Goal: Complete application form: Complete application form

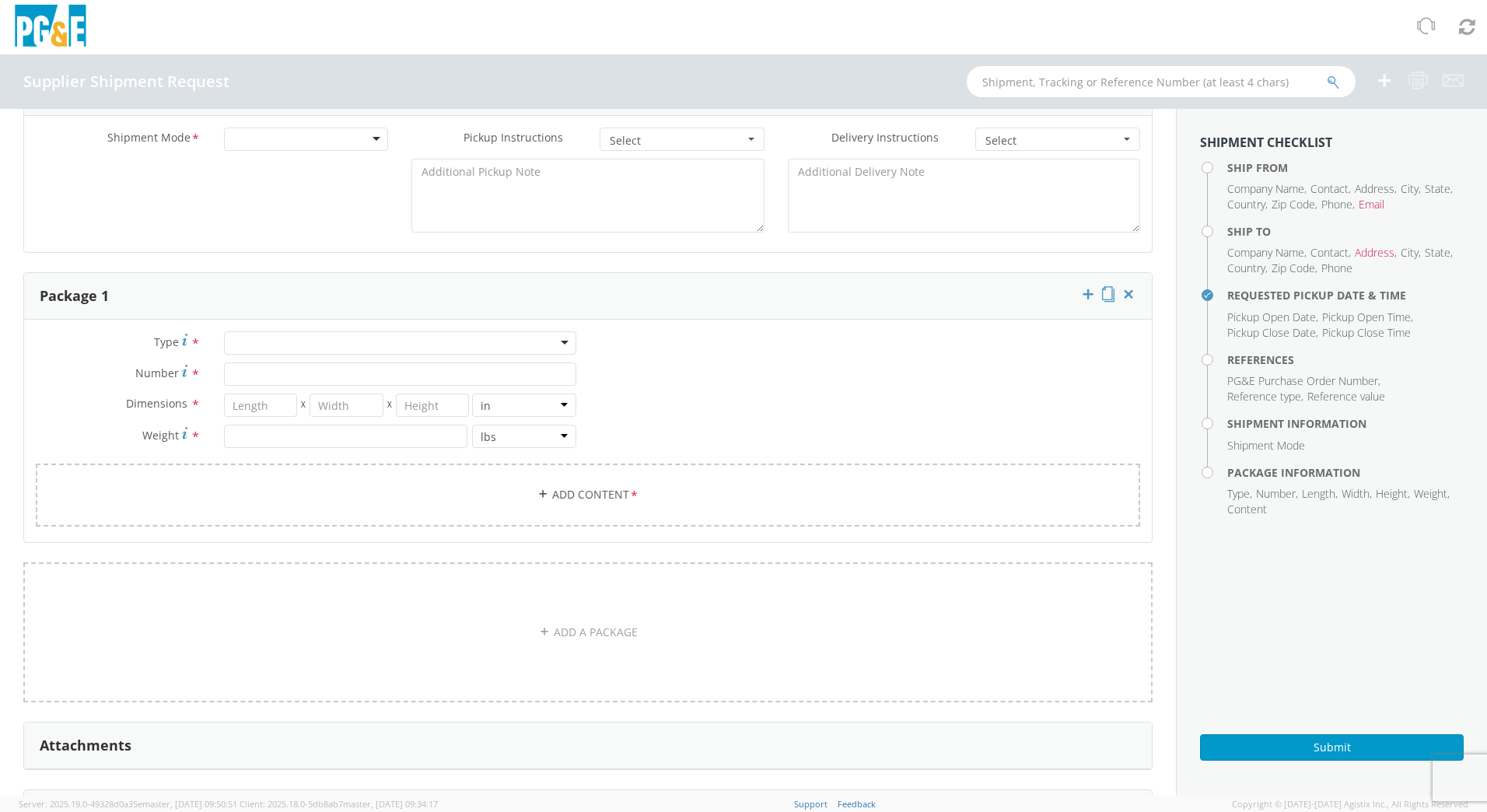
scroll to position [697, 0]
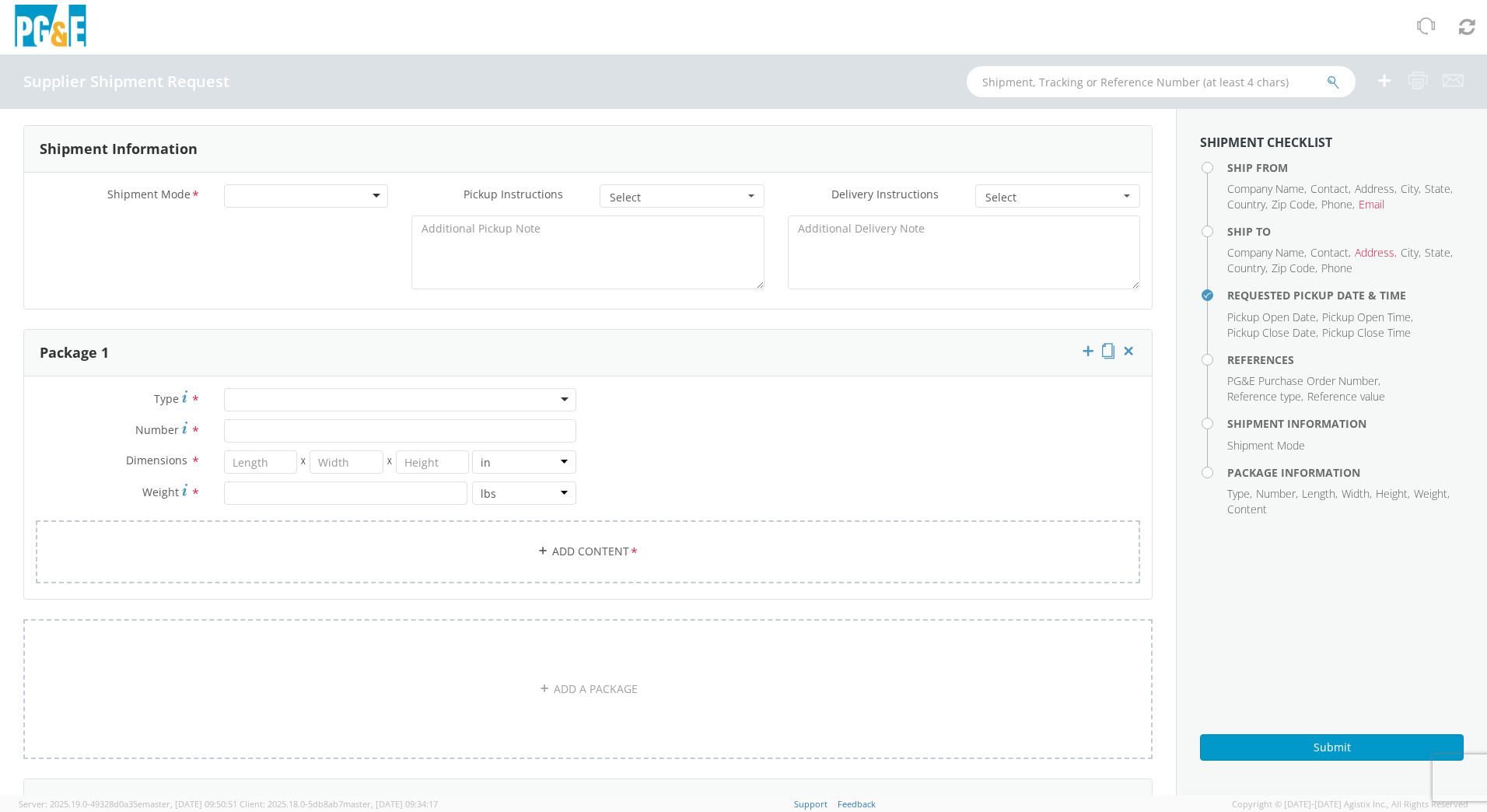
click at [563, 396] on div at bounding box center [400, 400] width 352 height 23
click at [776, 432] on div "Type * Bulk Bundle(s) Cardboard Box(es) Carton(s) Crate(s) Drum(s) (Fiberboard)…" at bounding box center [588, 496] width 1128 height 215
click at [719, 437] on div "Type * Bulk Bundle(s) Cardboard Box(es) Carton(s) Crate(s) Drum(s) (Fiberboard)…" at bounding box center [588, 496] width 1128 height 215
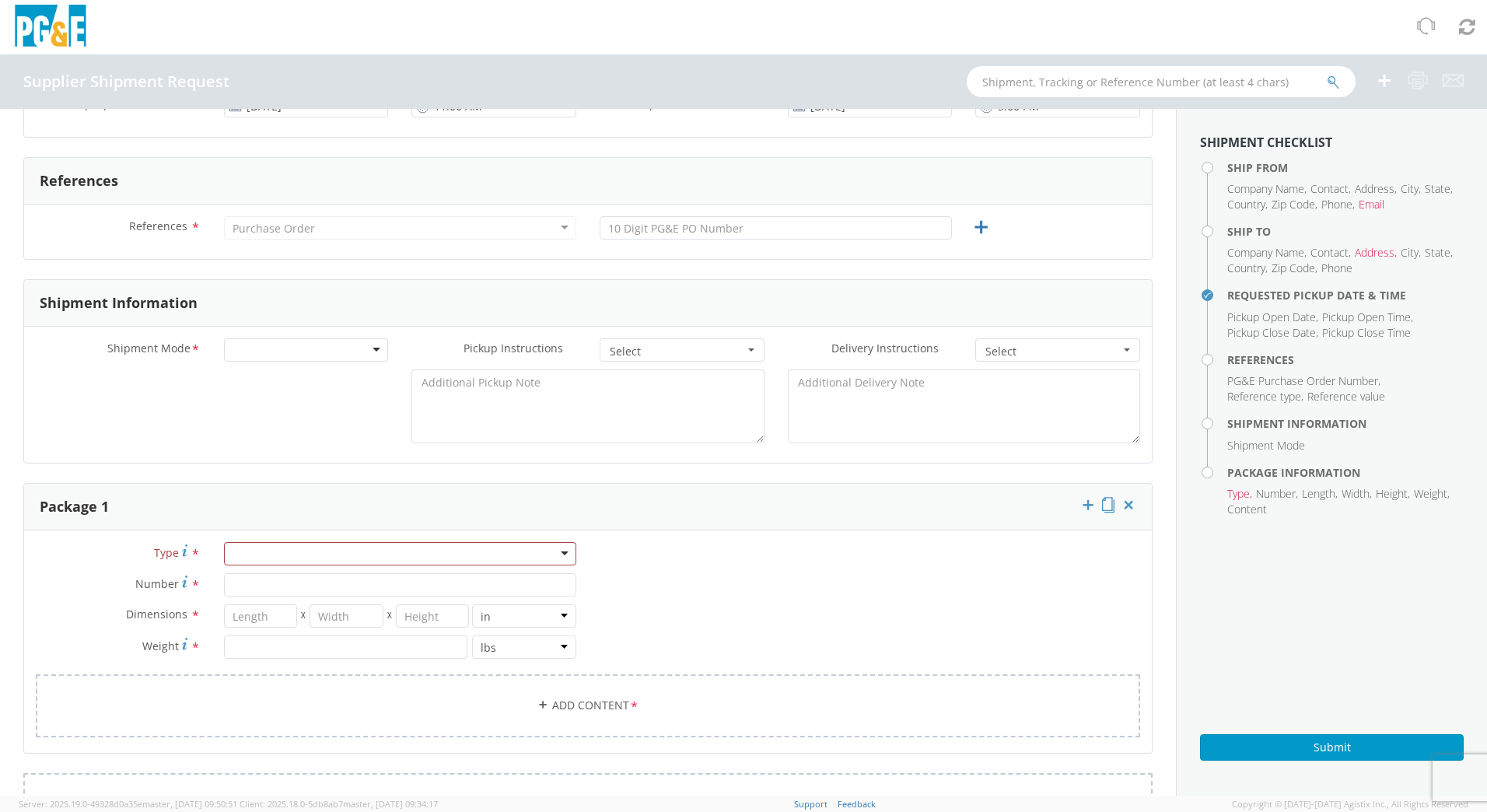
scroll to position [542, 0]
click at [369, 347] on div at bounding box center [307, 352] width 165 height 23
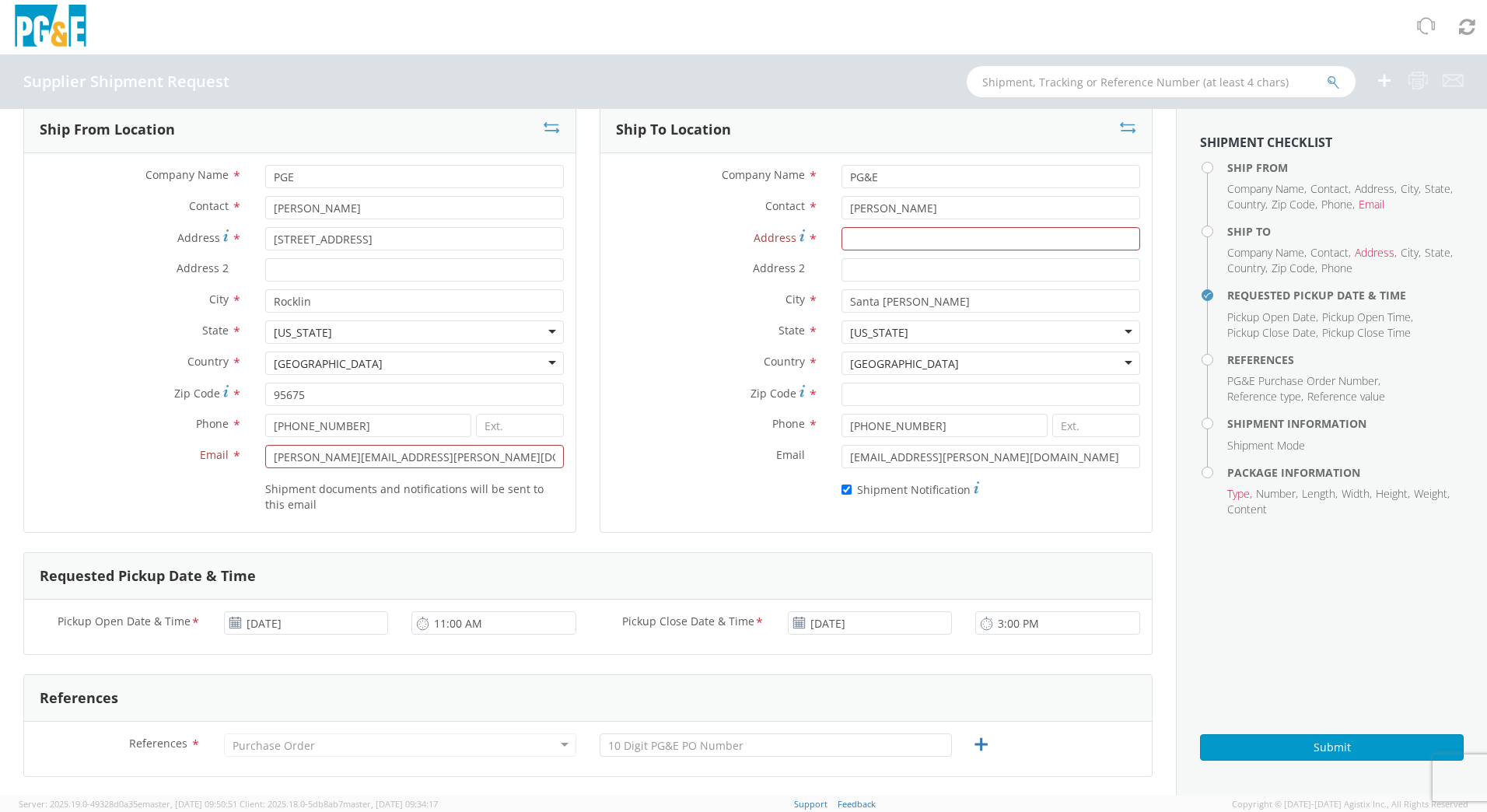
scroll to position [0, 0]
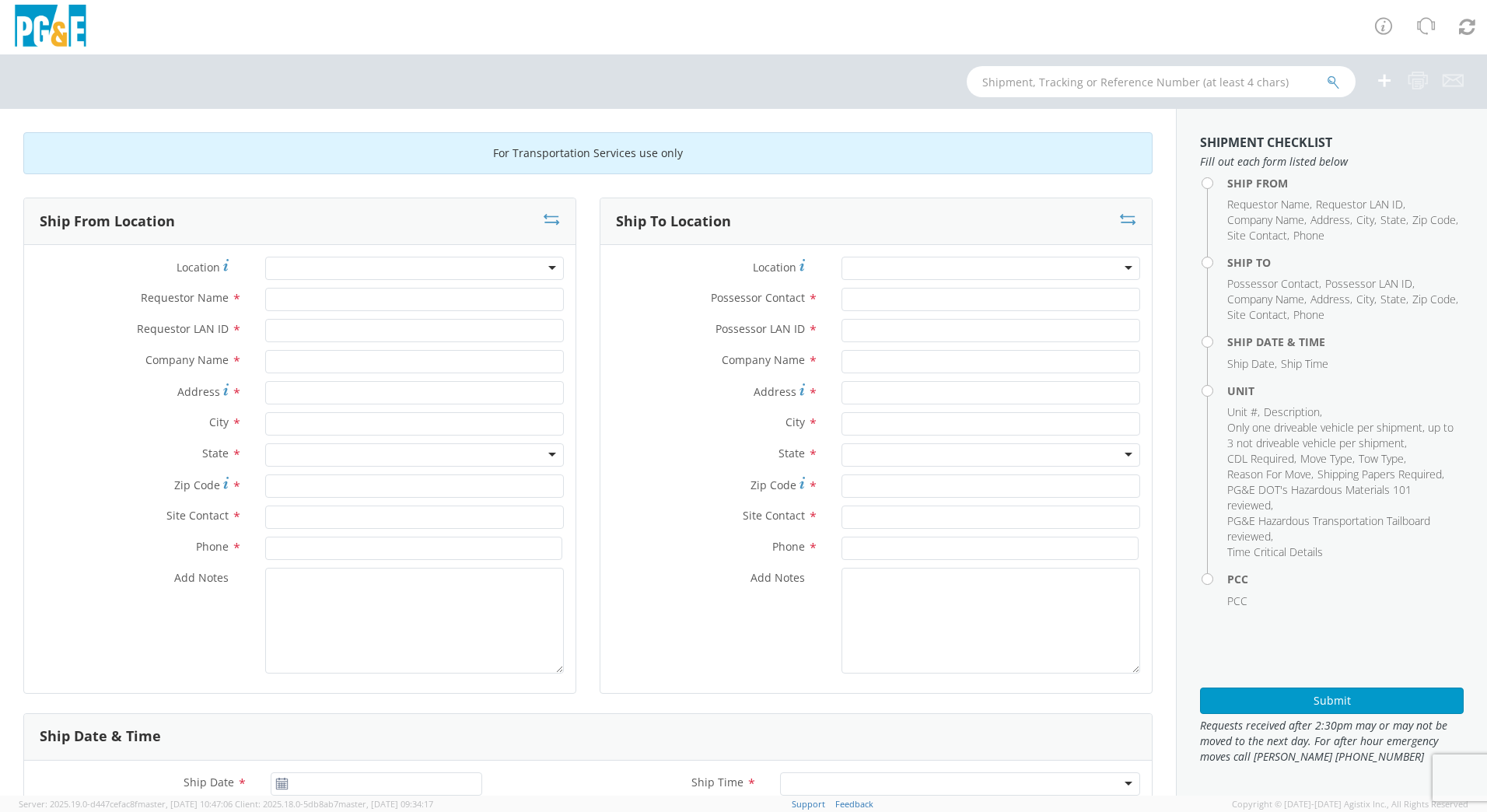
click at [360, 271] on div at bounding box center [414, 268] width 299 height 23
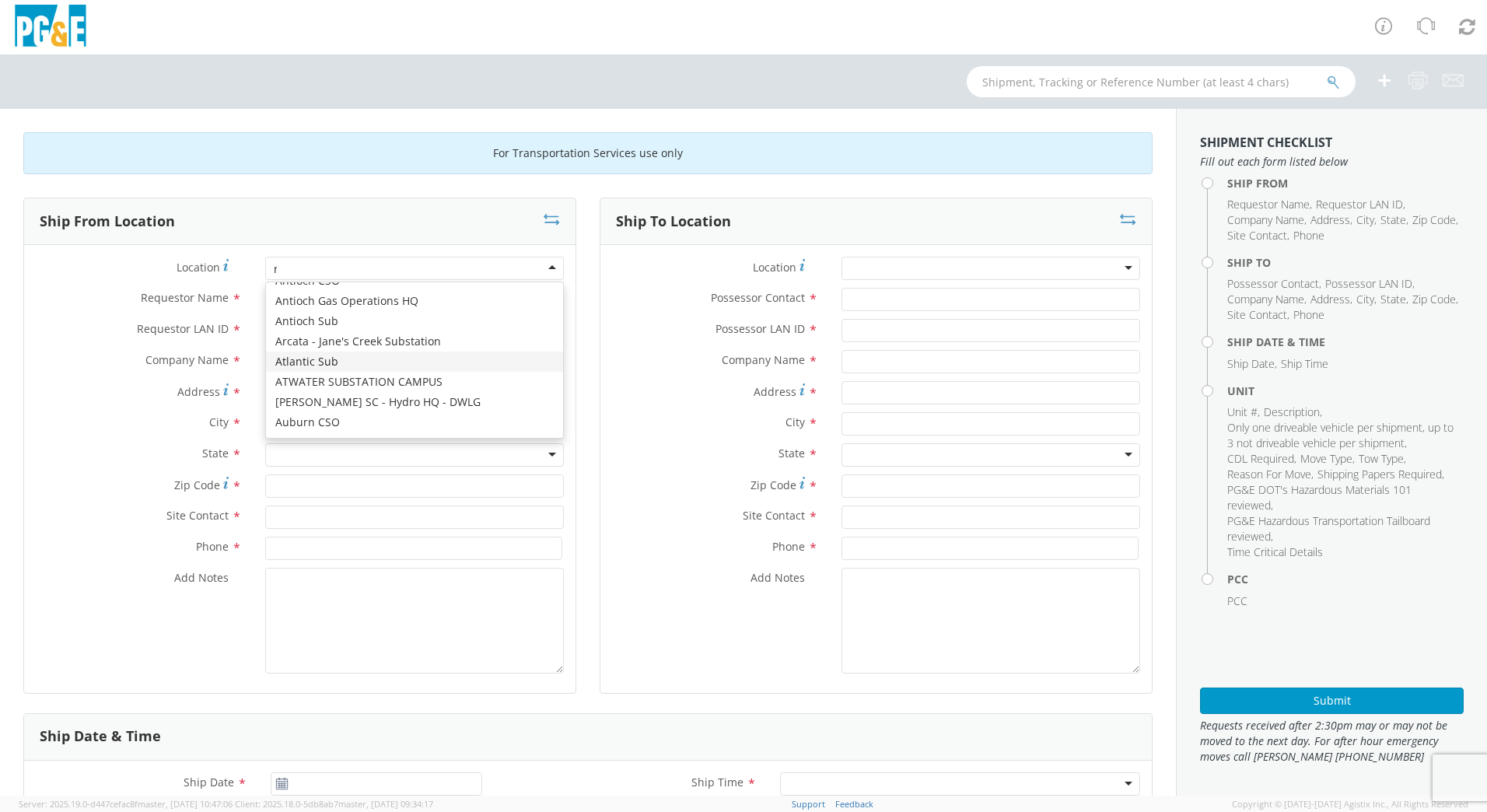
scroll to position [4, 0]
type input "roc"
type input "PG&E"
type input "[STREET_ADDRESS]"
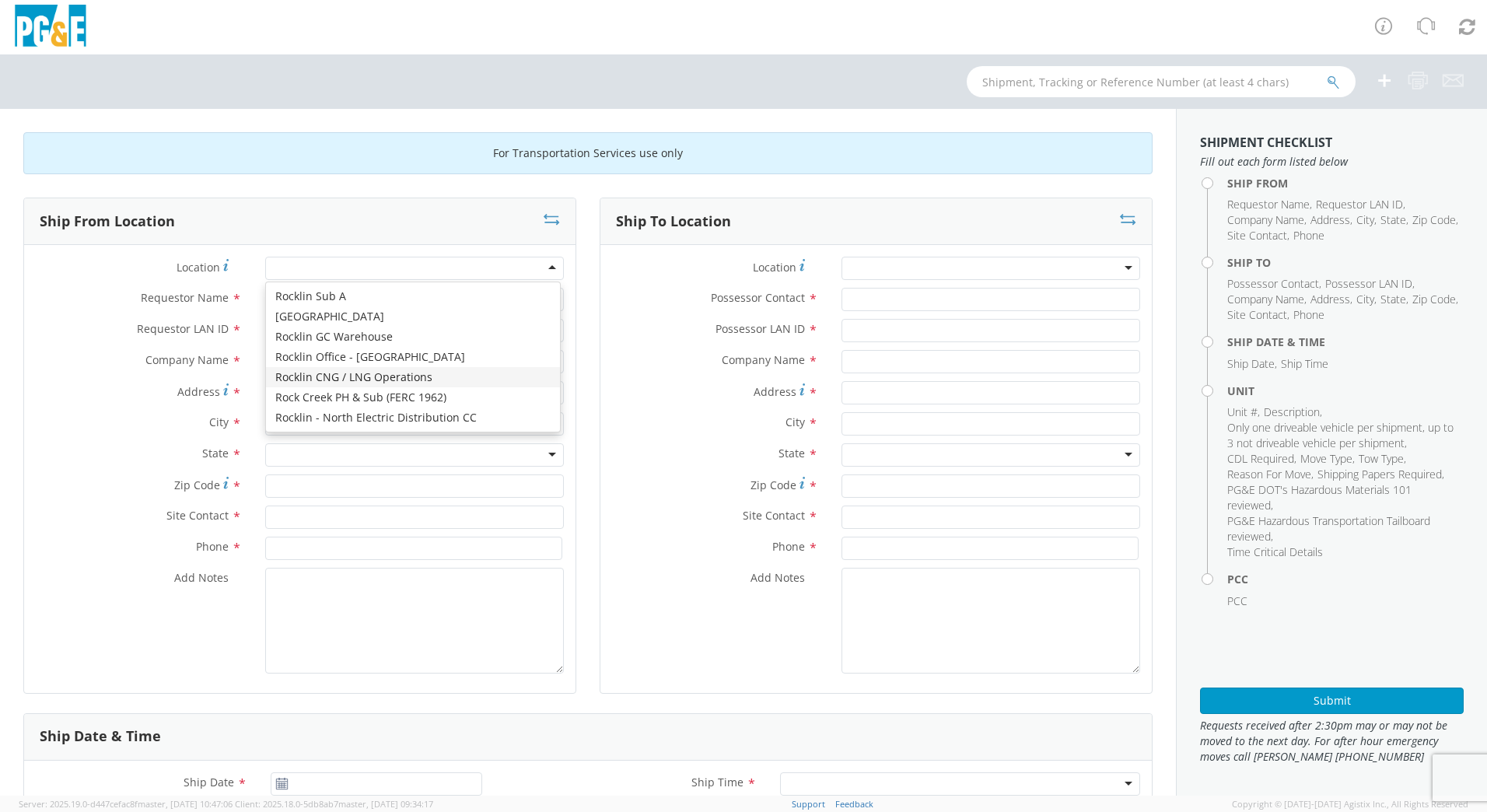
type input "Rocklin"
type input "95765"
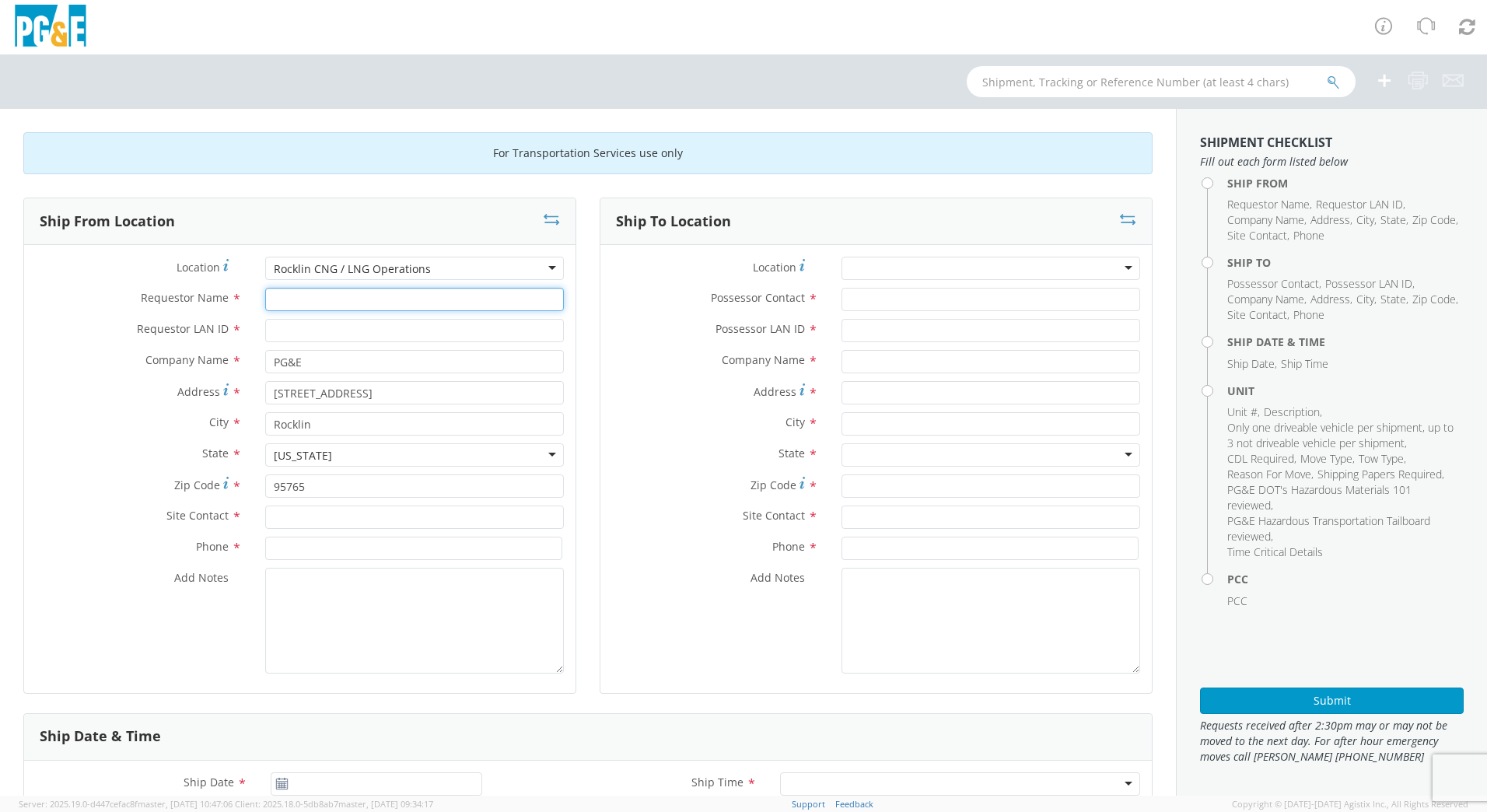
click at [320, 302] on input "Requestor Name *" at bounding box center [414, 299] width 299 height 23
type input "[PERSON_NAME]"
type input "MHHE"
click at [315, 514] on input "text" at bounding box center [414, 517] width 299 height 23
type input "[PERSON_NAME]"
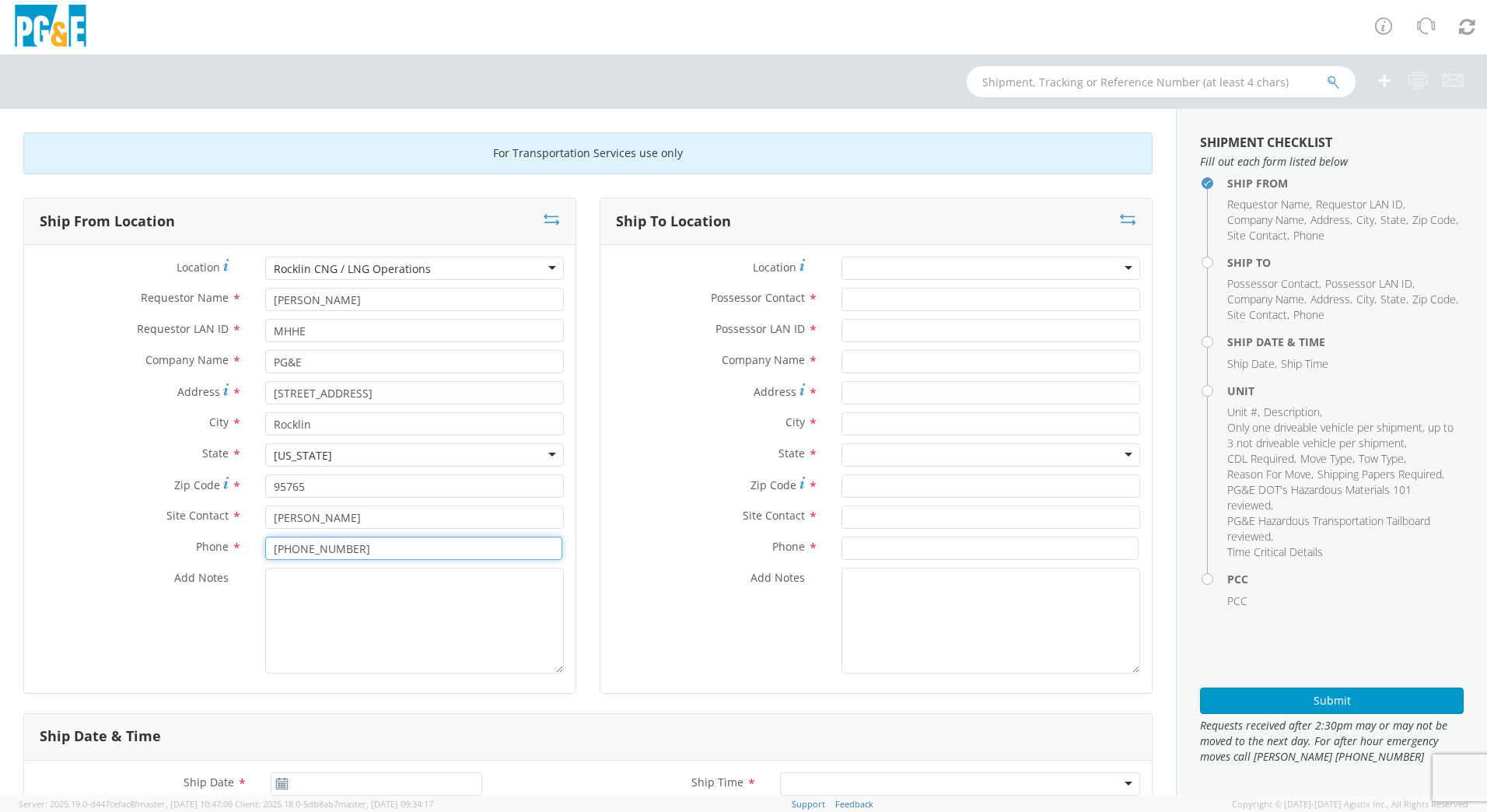
type input "[PHONE_NUMBER]"
click at [340, 580] on textarea "Add Notes *" at bounding box center [414, 621] width 299 height 106
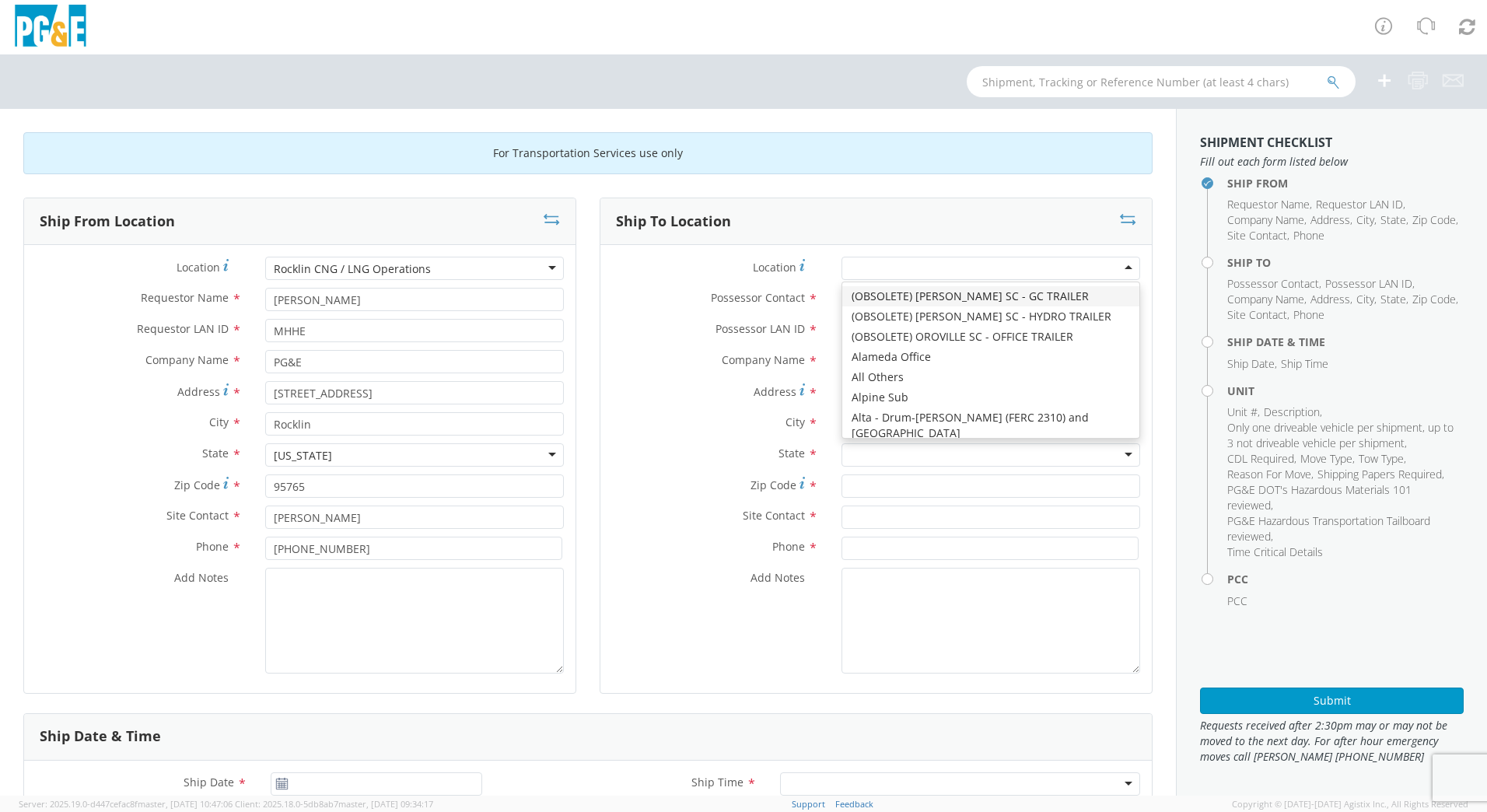
click at [971, 271] on div at bounding box center [991, 268] width 299 height 23
type input "santa"
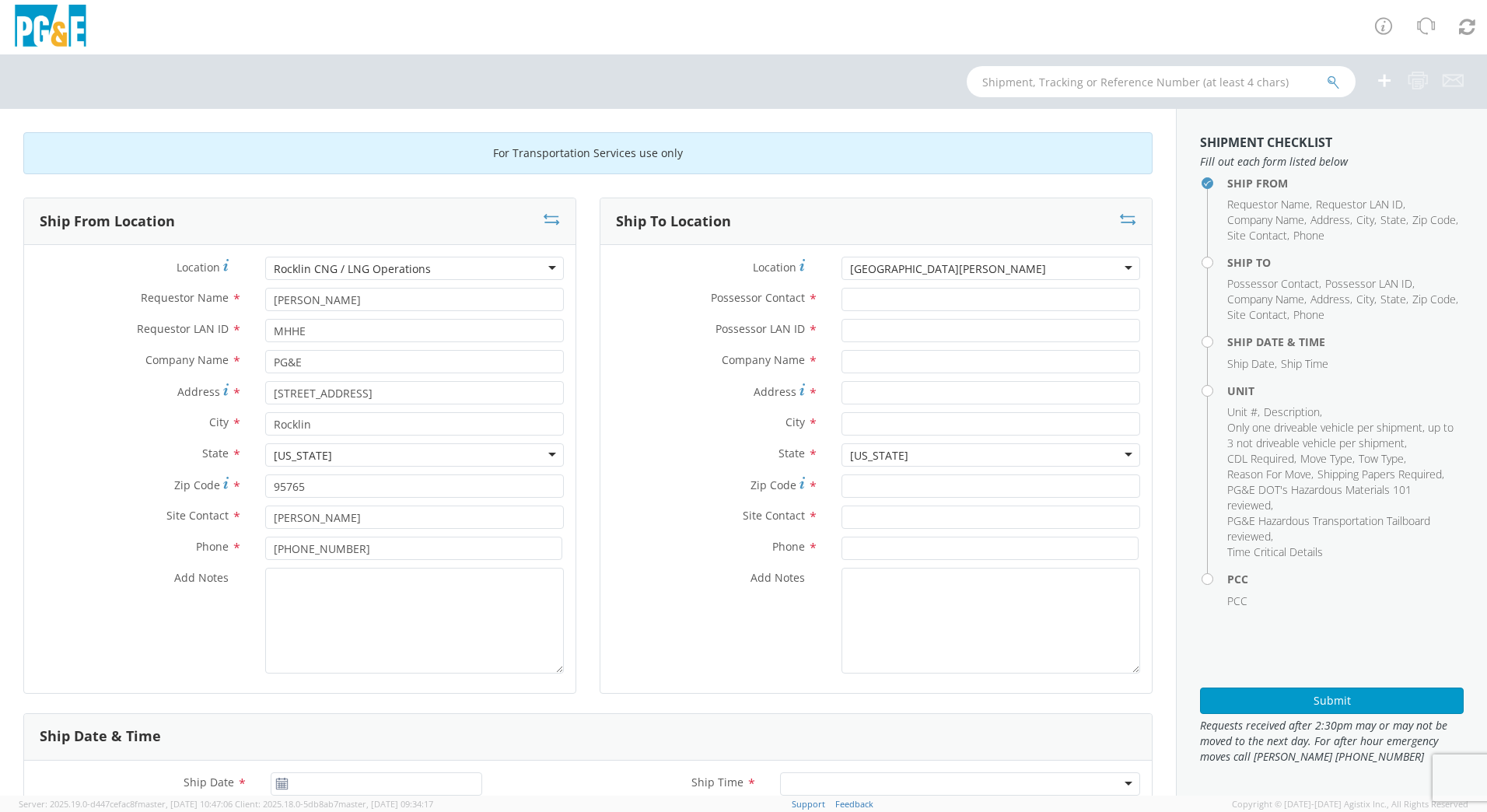
type input "PG&E"
type input "[STREET_ADDRESS]"
type input "SANTA [PERSON_NAME]"
type input "95401"
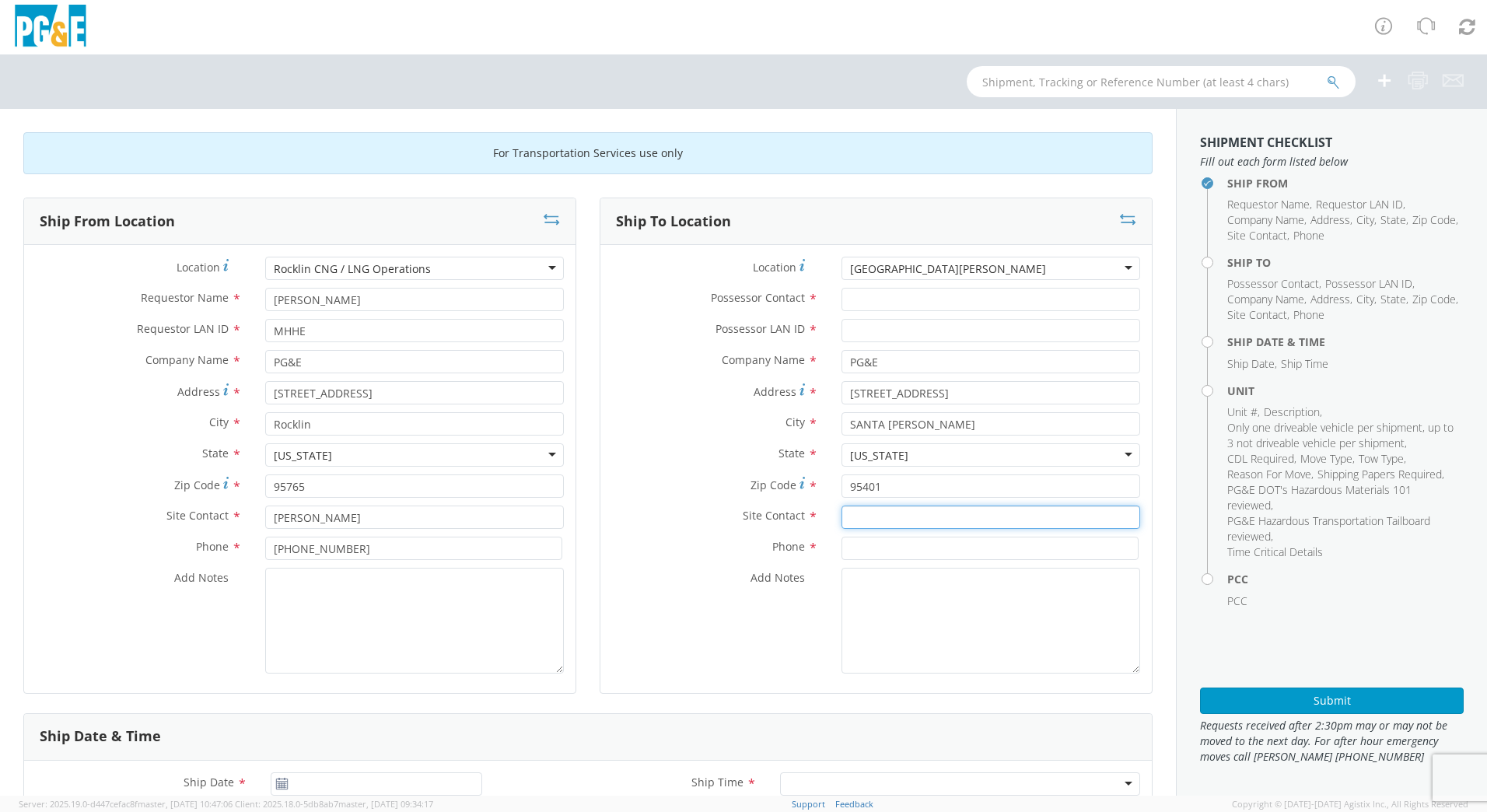
click at [870, 514] on input "text" at bounding box center [991, 517] width 299 height 23
type input "[PERSON_NAME]"
click at [873, 542] on input at bounding box center [990, 548] width 297 height 23
type input "[PHONE_NUMBER]"
click at [873, 299] on input "Possessor Contact *" at bounding box center [991, 299] width 299 height 23
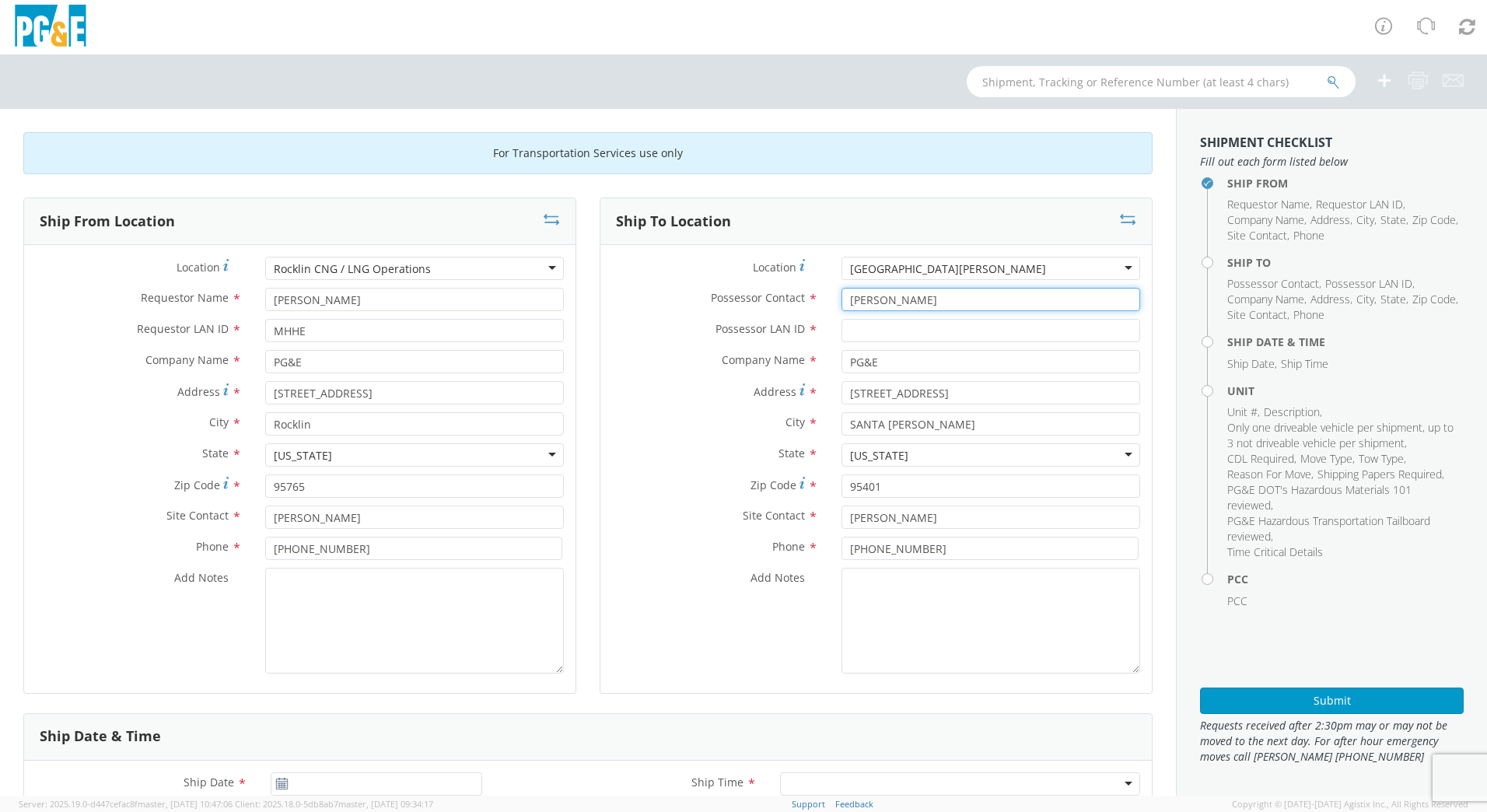
type input "[PERSON_NAME]"
click at [901, 328] on input "Possessor LAN ID *" at bounding box center [991, 330] width 299 height 23
type input "CCMH"
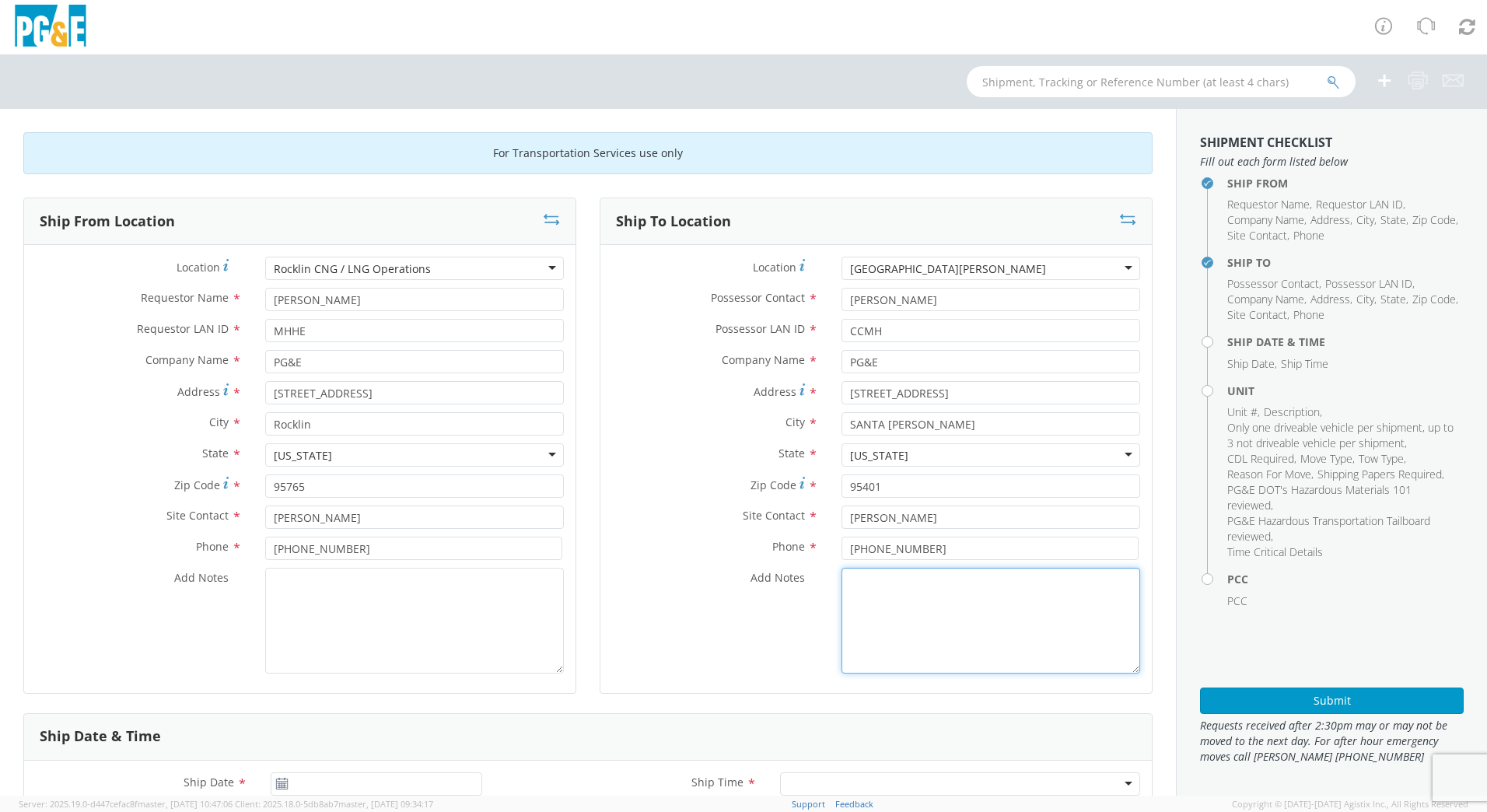
click at [874, 585] on textarea "Add Notes *" at bounding box center [991, 621] width 299 height 106
